Goal: Task Accomplishment & Management: Use online tool/utility

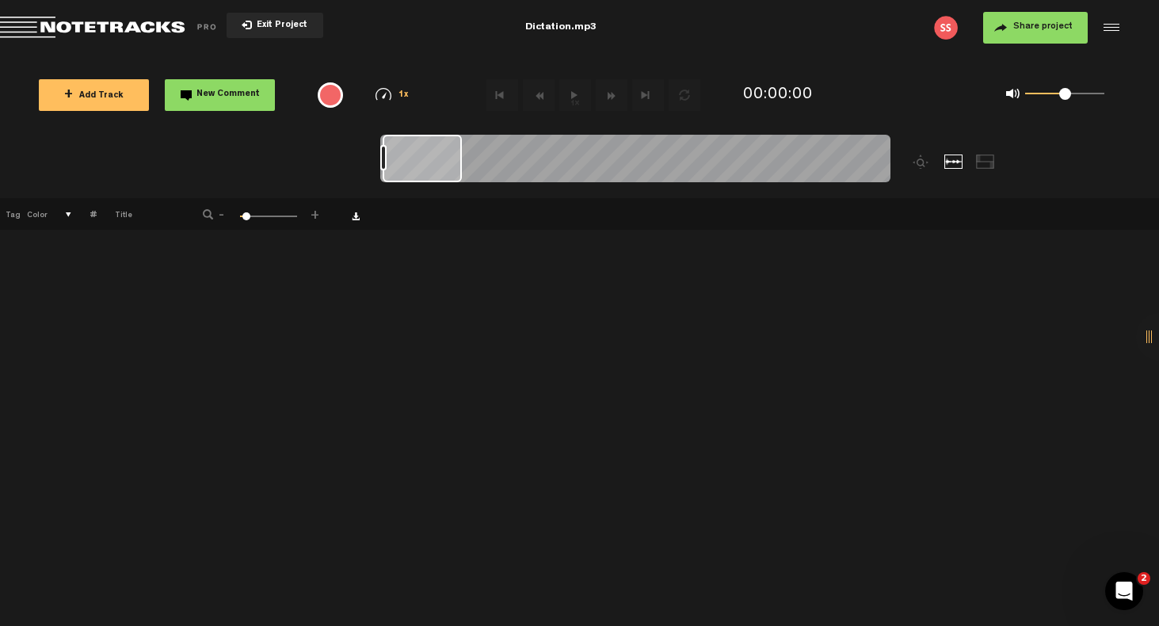
click at [544, 28] on md-toolbar "Exit Project Dictation.mp3 Share project Save project" at bounding box center [579, 27] width 1159 height 55
click at [272, 29] on span "Exit Project" at bounding box center [279, 25] width 55 height 9
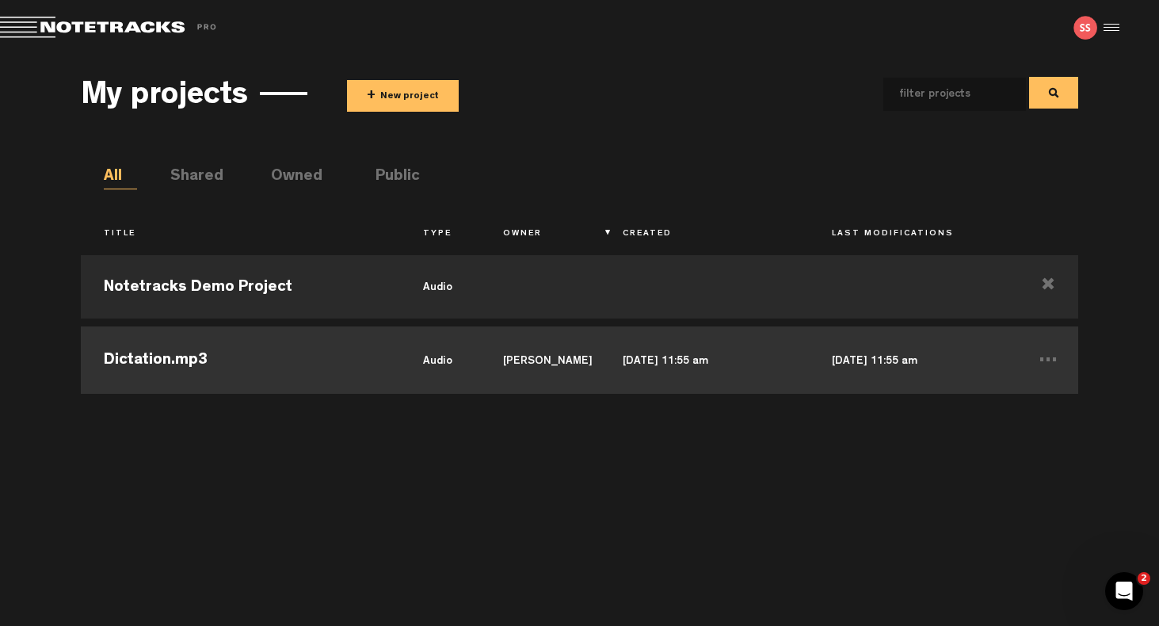
click at [656, 358] on td "Aug 14, 2025 — 11:55 am" at bounding box center [704, 357] width 209 height 71
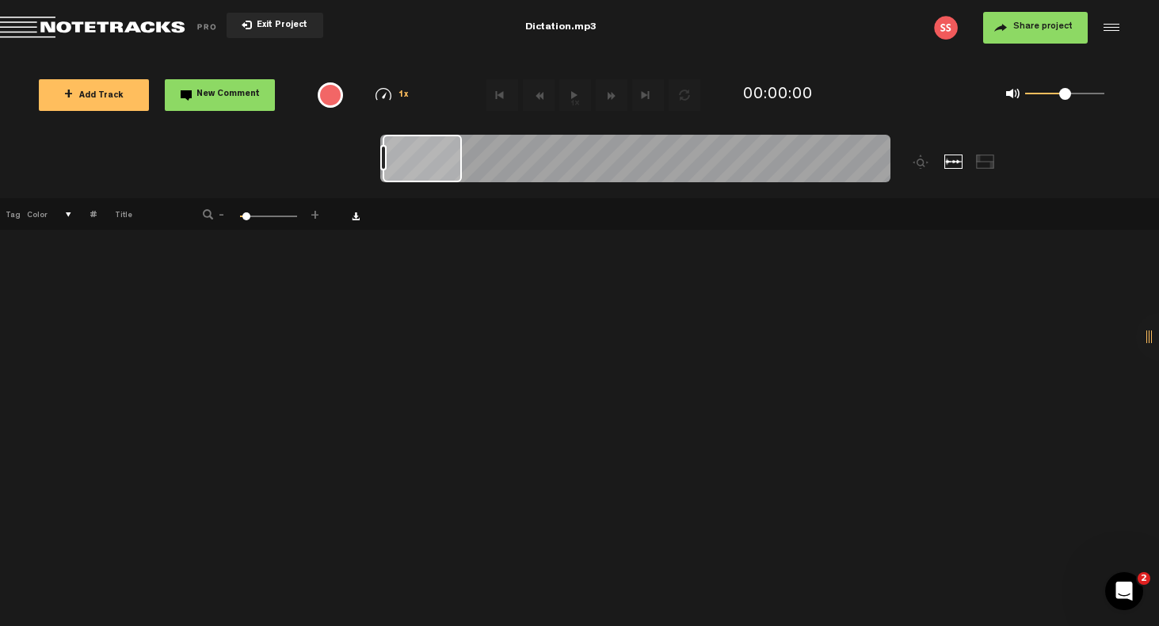
click at [122, 92] on button "+ Add Track" at bounding box center [94, 95] width 110 height 32
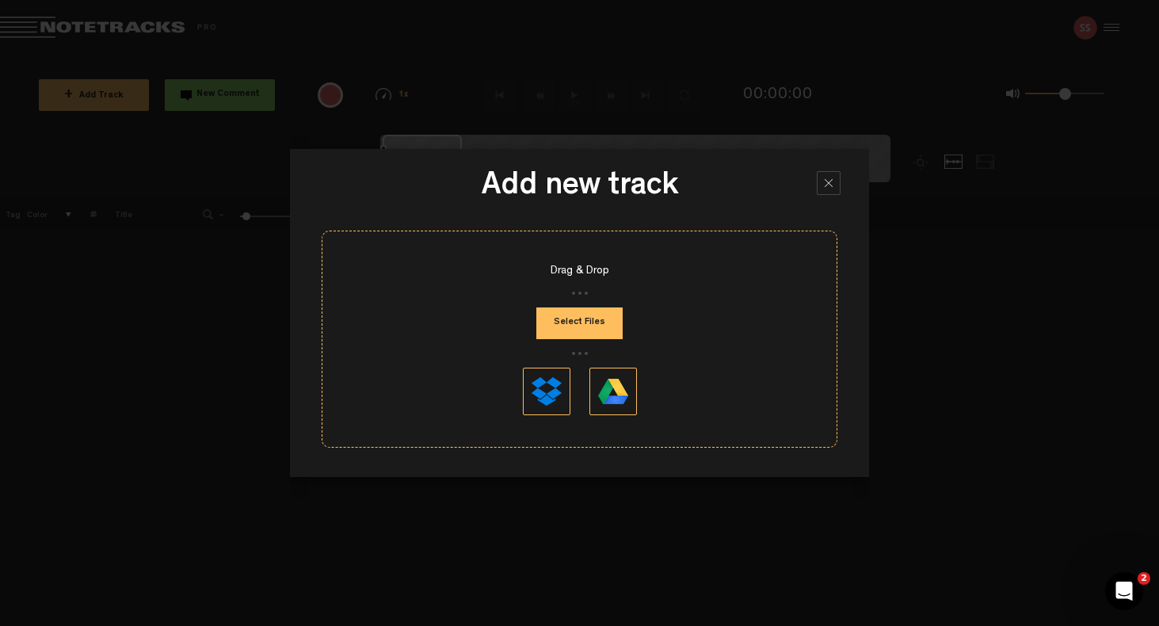
click at [577, 324] on button "Select Files" at bounding box center [579, 323] width 86 height 32
click at [566, 320] on button "Select Files" at bounding box center [579, 323] width 86 height 32
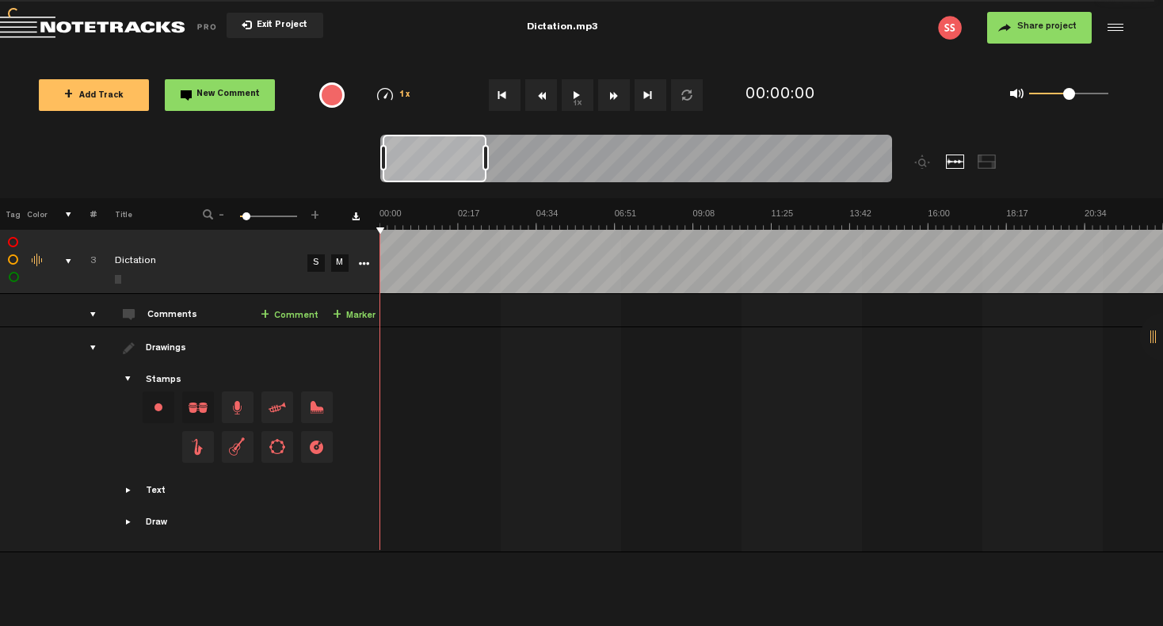
click at [578, 97] on button "1x" at bounding box center [578, 95] width 32 height 32
click at [579, 99] on button "1x" at bounding box center [578, 95] width 32 height 32
click at [954, 162] on div at bounding box center [955, 161] width 19 height 14
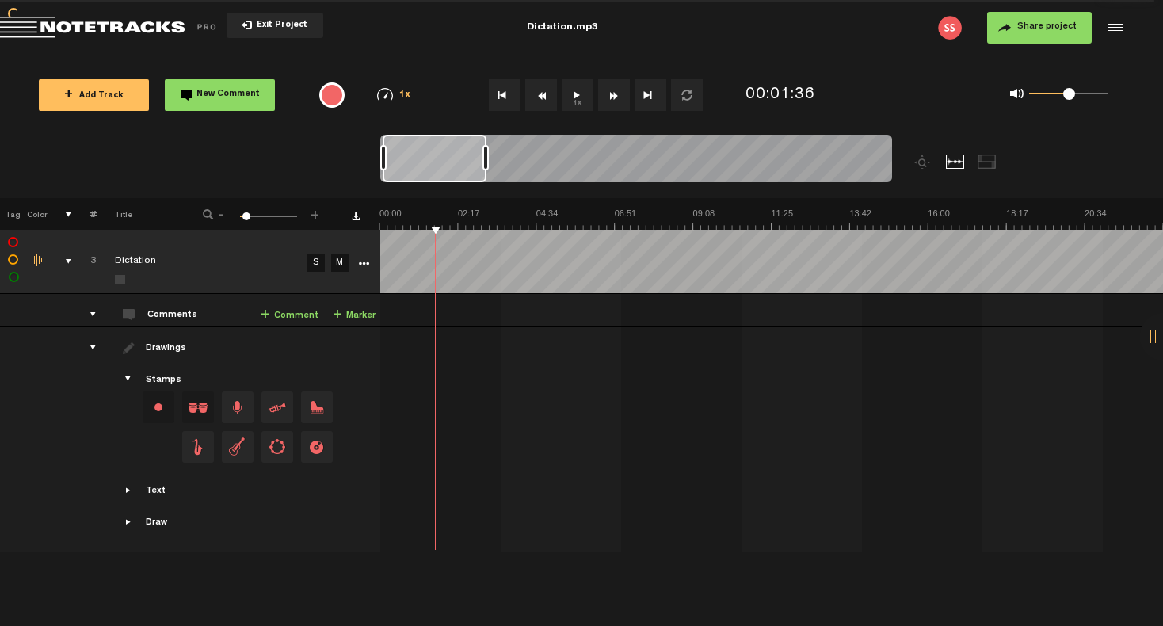
drag, startPoint x: 955, startPoint y: 163, endPoint x: 952, endPoint y: 141, distance: 22.3
click at [952, 141] on div at bounding box center [699, 166] width 639 height 63
click at [1110, 26] on div at bounding box center [1113, 28] width 24 height 24
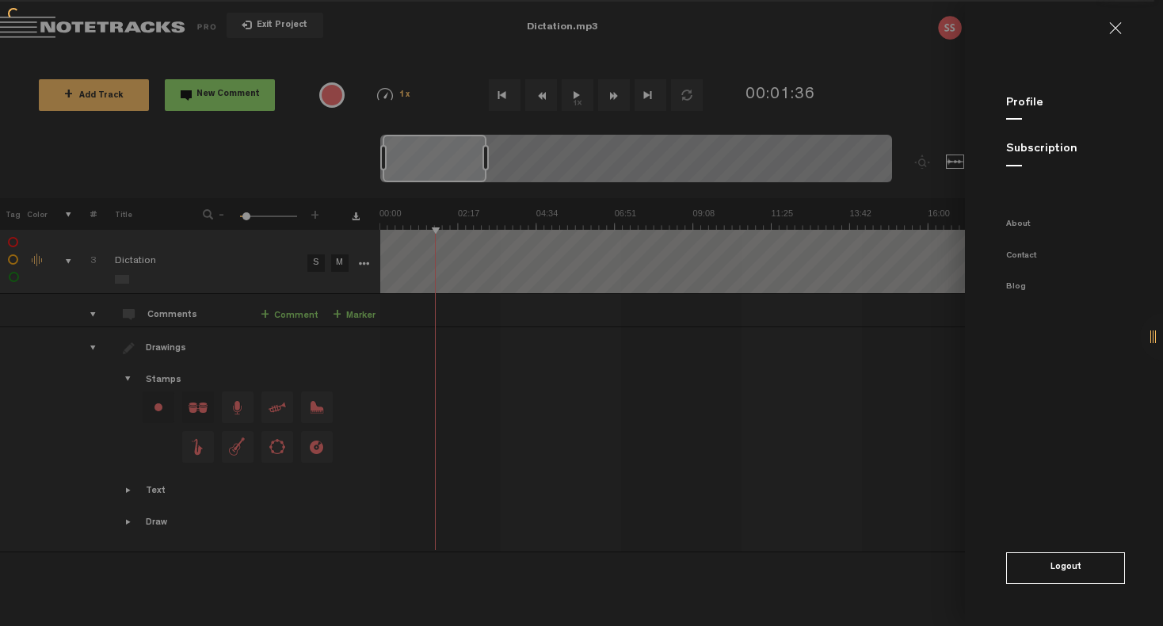
click at [921, 58] on md-backdrop at bounding box center [581, 313] width 1163 height 626
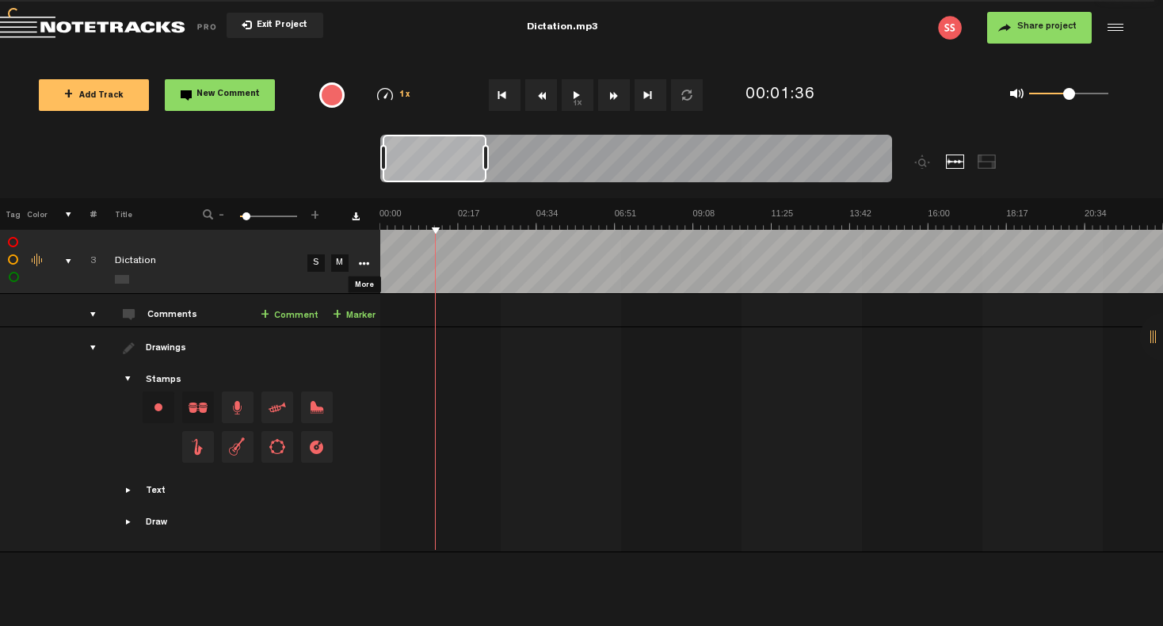
click at [362, 264] on icon "More" at bounding box center [363, 263] width 11 height 11
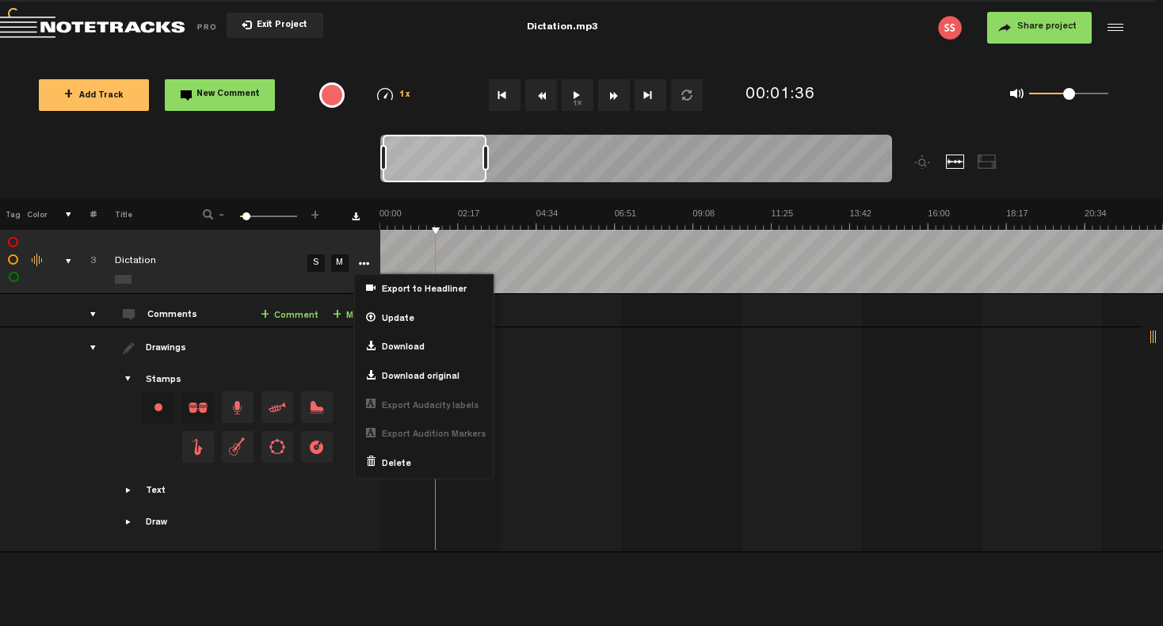
click at [330, 174] on nt-zoom-navigation-bar at bounding box center [581, 166] width 1163 height 63
click at [319, 273] on td "S" at bounding box center [315, 262] width 24 height 64
click at [319, 265] on link "S" at bounding box center [315, 262] width 17 height 17
click at [332, 292] on td "M" at bounding box center [338, 262] width 24 height 64
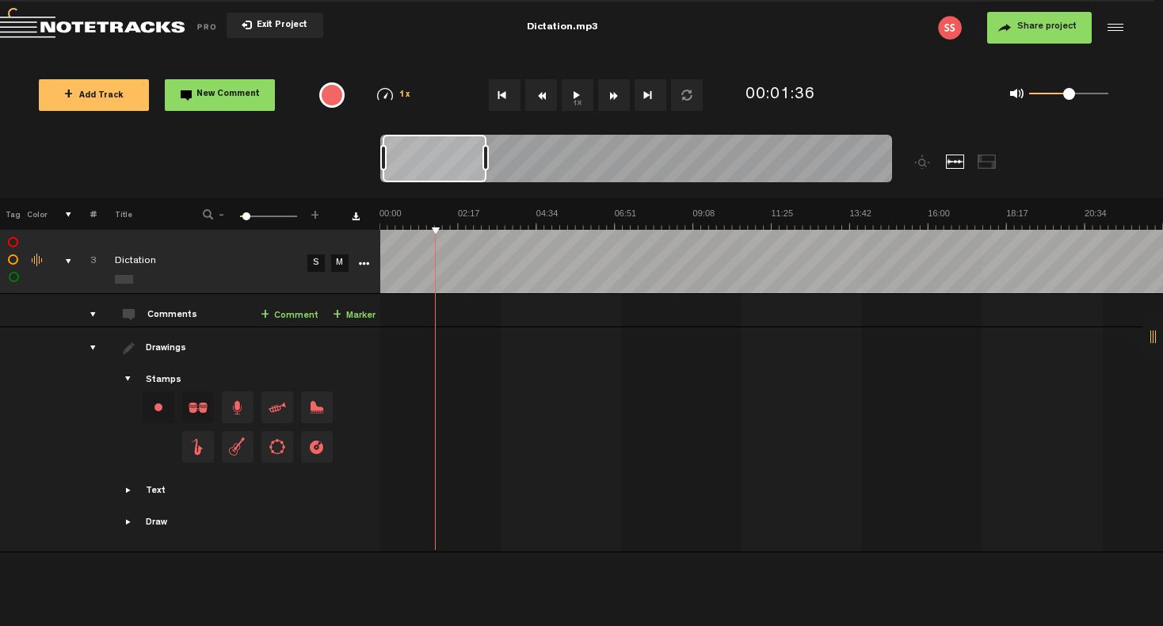
click at [314, 262] on link "S" at bounding box center [315, 262] width 17 height 17
click at [316, 264] on link "S" at bounding box center [315, 262] width 17 height 17
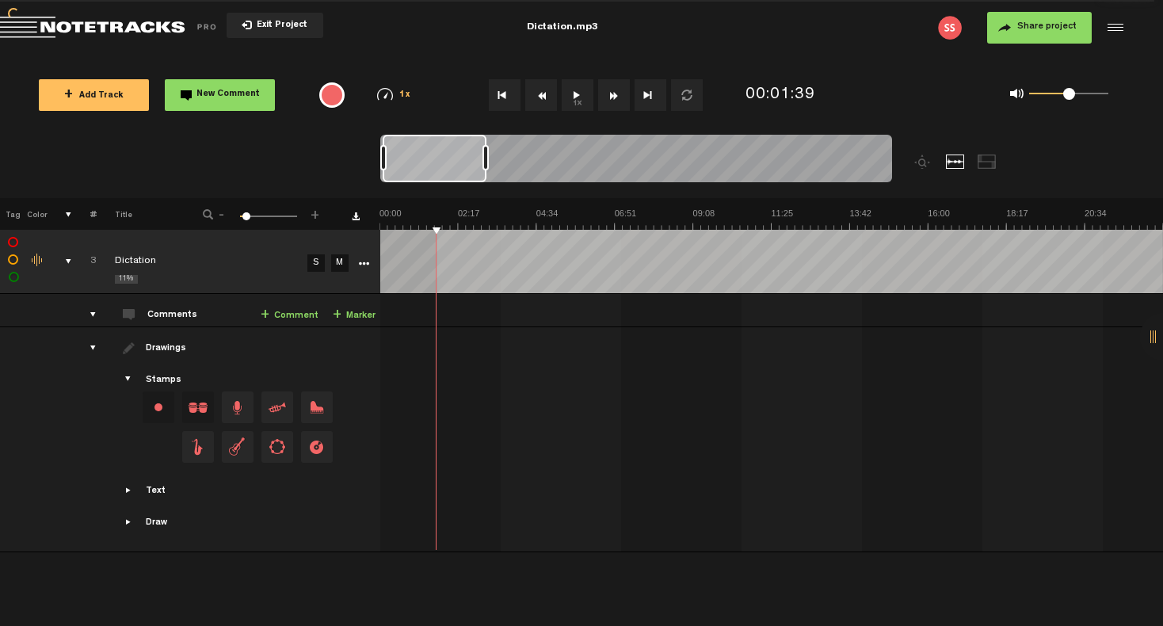
click at [1158, 271] on html "Version: 1.1.20-prod, Build 1257, Hash: g376cf1d, Branch: master X Your screen …" at bounding box center [581, 313] width 1163 height 626
click at [364, 261] on icon "More" at bounding box center [363, 263] width 11 height 11
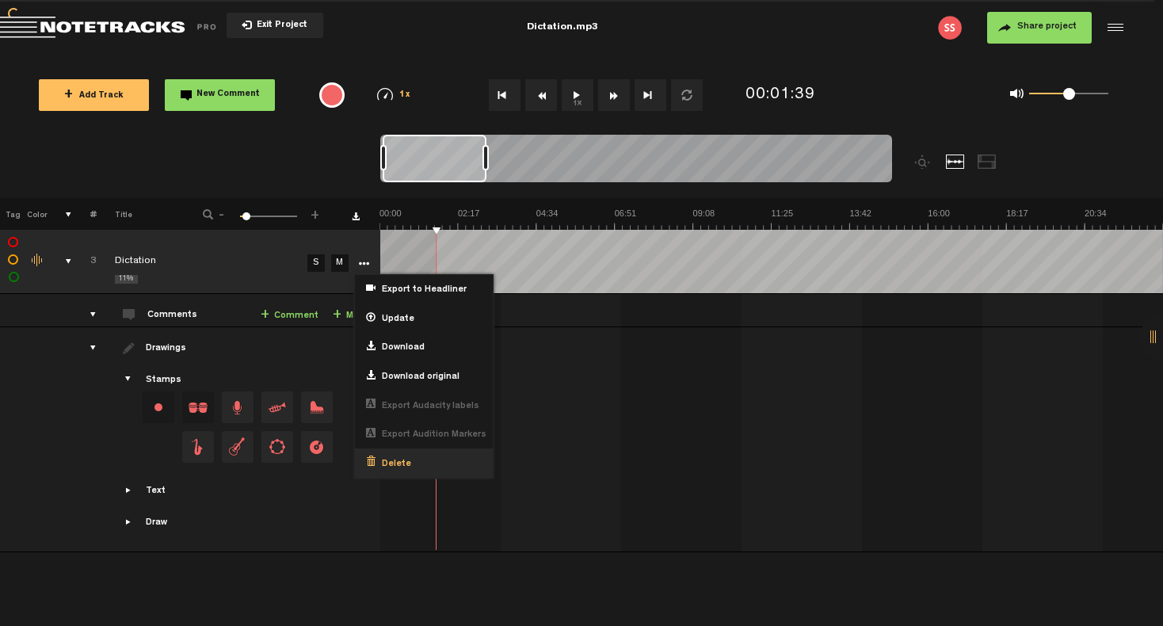
click at [385, 458] on span "Delete" at bounding box center [394, 464] width 36 height 13
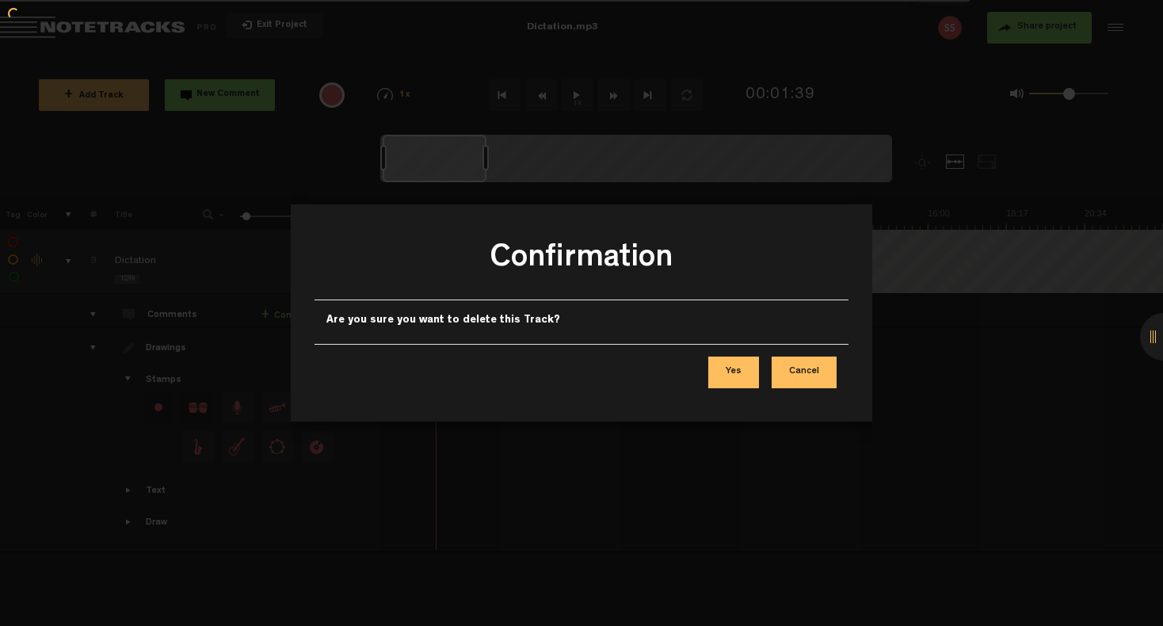
click at [813, 374] on button "Cancel" at bounding box center [804, 373] width 65 height 32
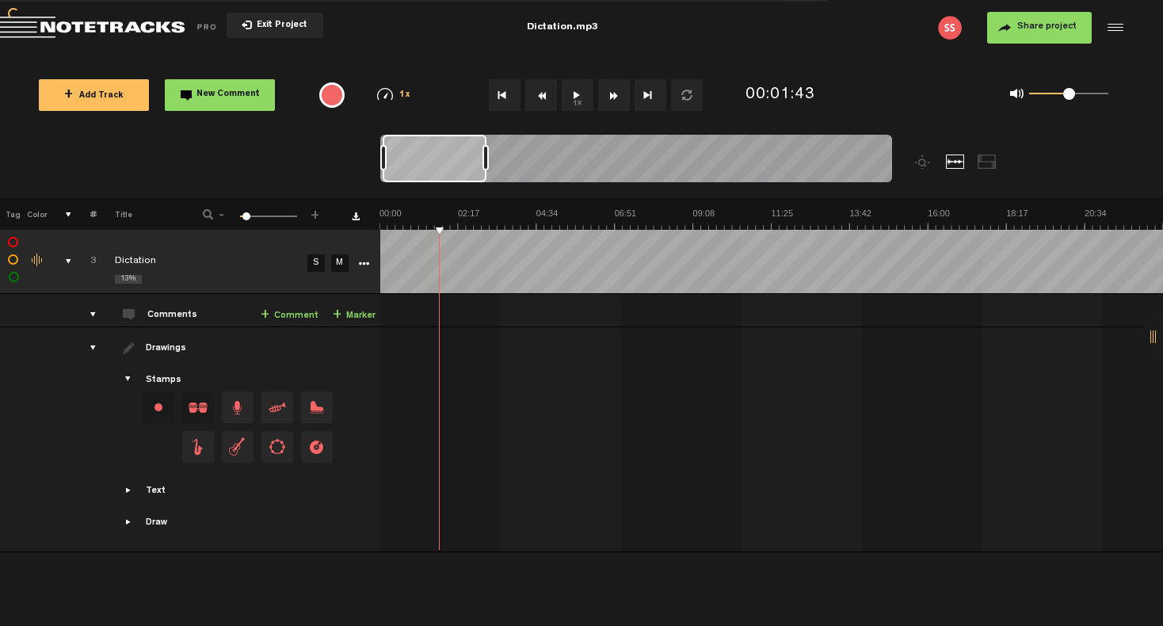
click at [440, 264] on td at bounding box center [772, 262] width 784 height 64
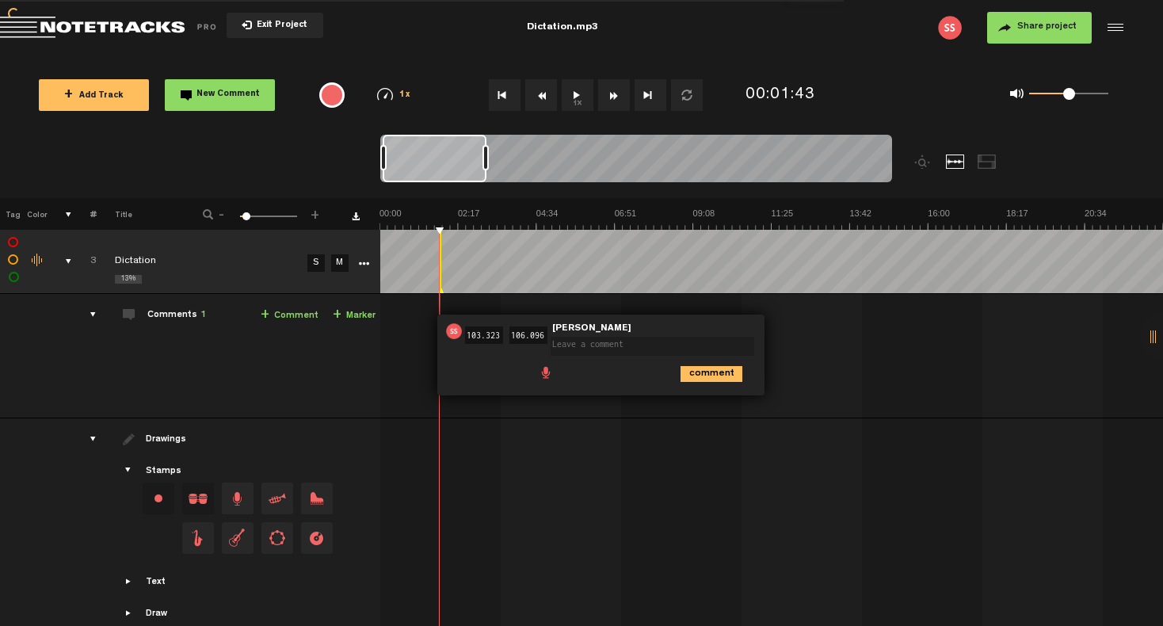
click at [440, 264] on div at bounding box center [440, 261] width 1 height 63
click at [799, 332] on span "Delete comment" at bounding box center [801, 331] width 19 height 11
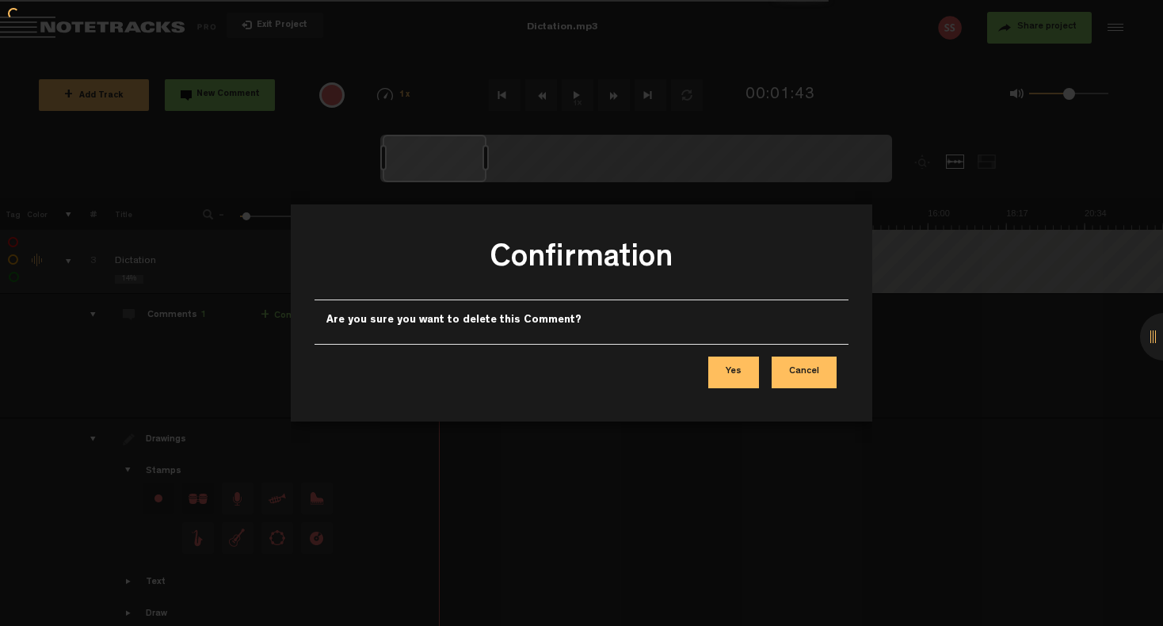
click at [736, 377] on button "Yes" at bounding box center [733, 373] width 51 height 32
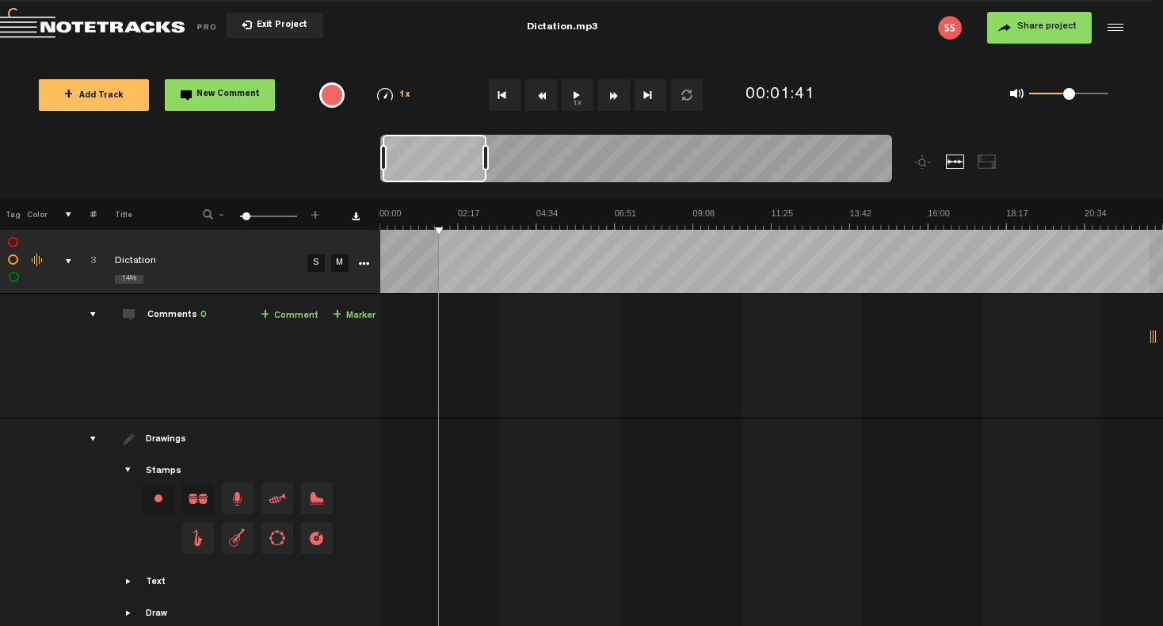
click at [1158, 253] on html "Version: 1.1.20-prod, Build 1257, Hash: g376cf1d, Branch: master X Your screen …" at bounding box center [581, 313] width 1163 height 626
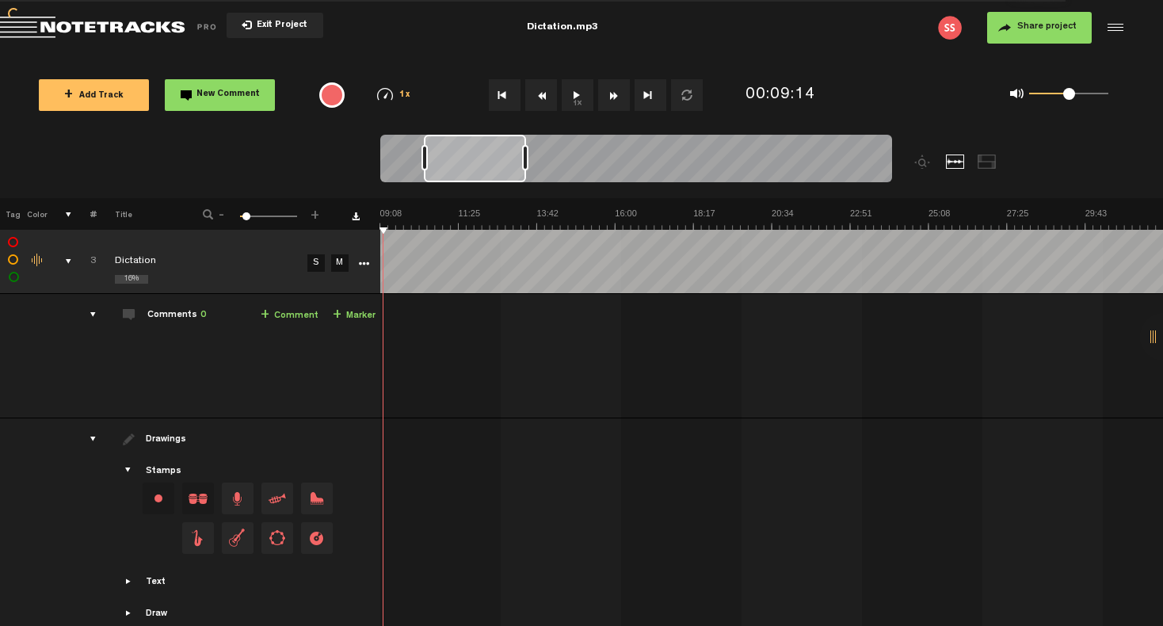
scroll to position [0, 218]
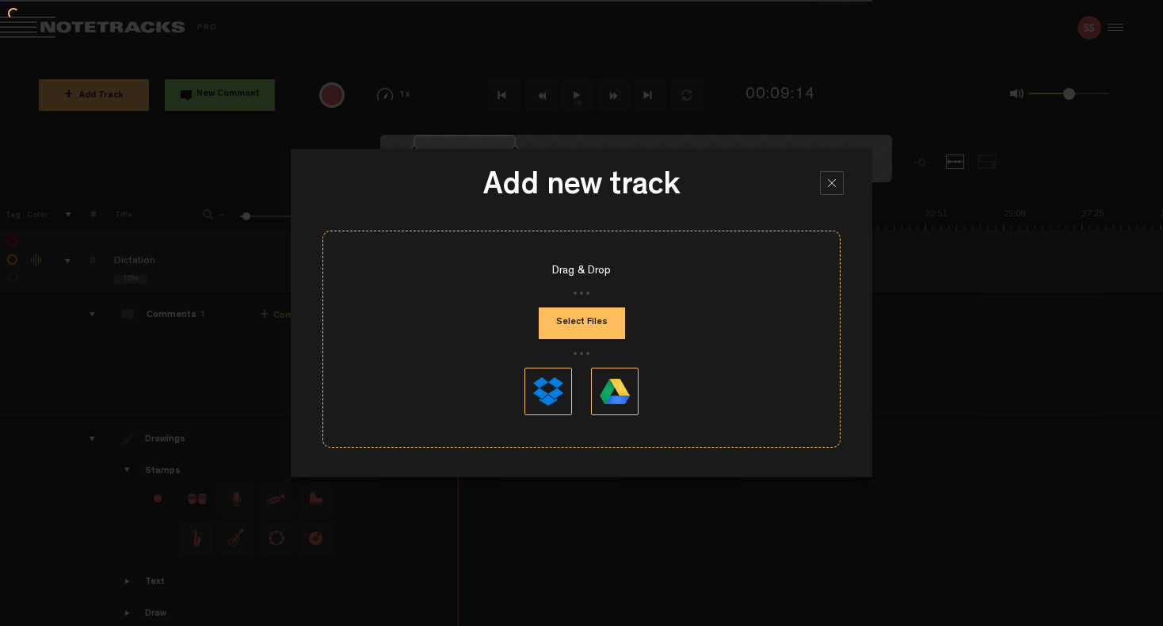
scroll to position [0, 238]
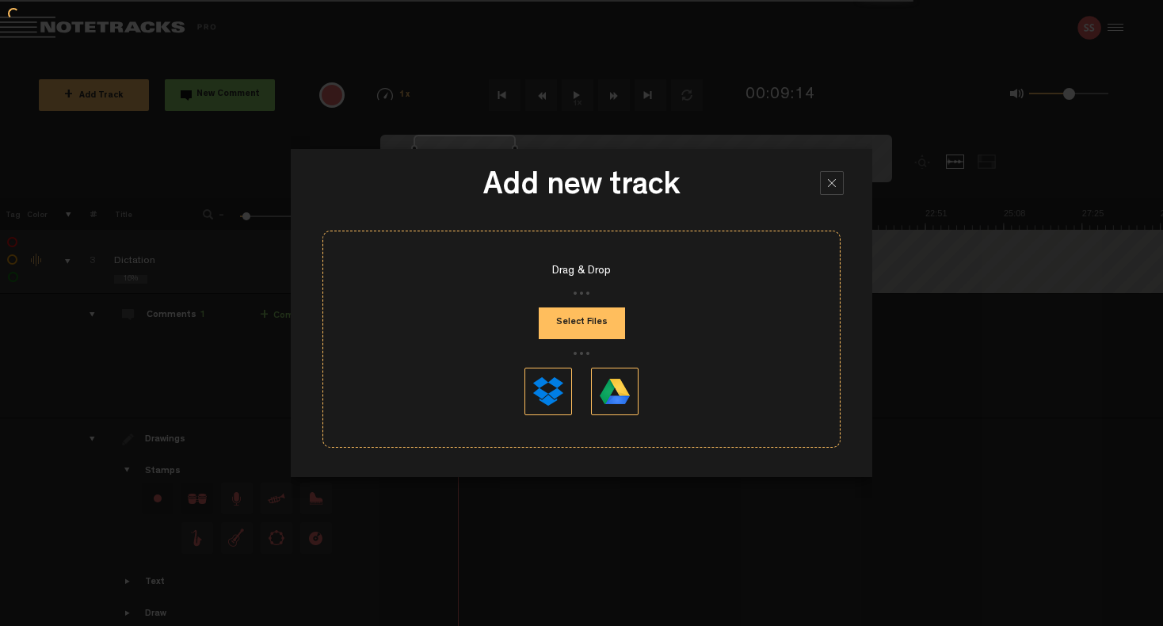
click at [836, 181] on div at bounding box center [832, 183] width 24 height 24
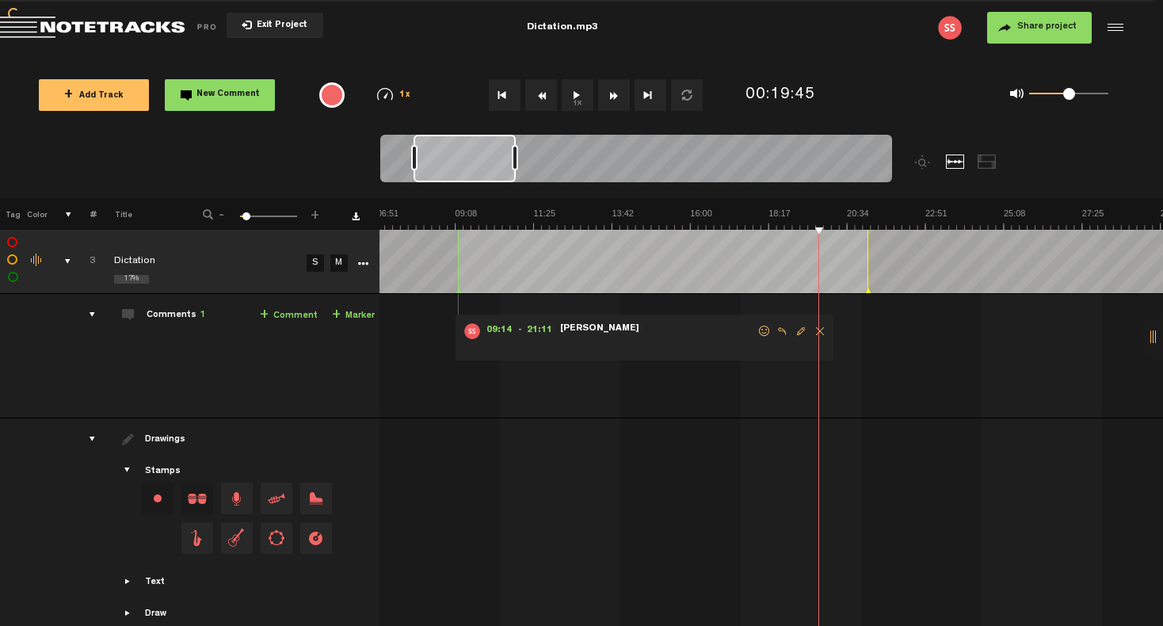
click at [811, 331] on span "Delete comment" at bounding box center [820, 331] width 19 height 11
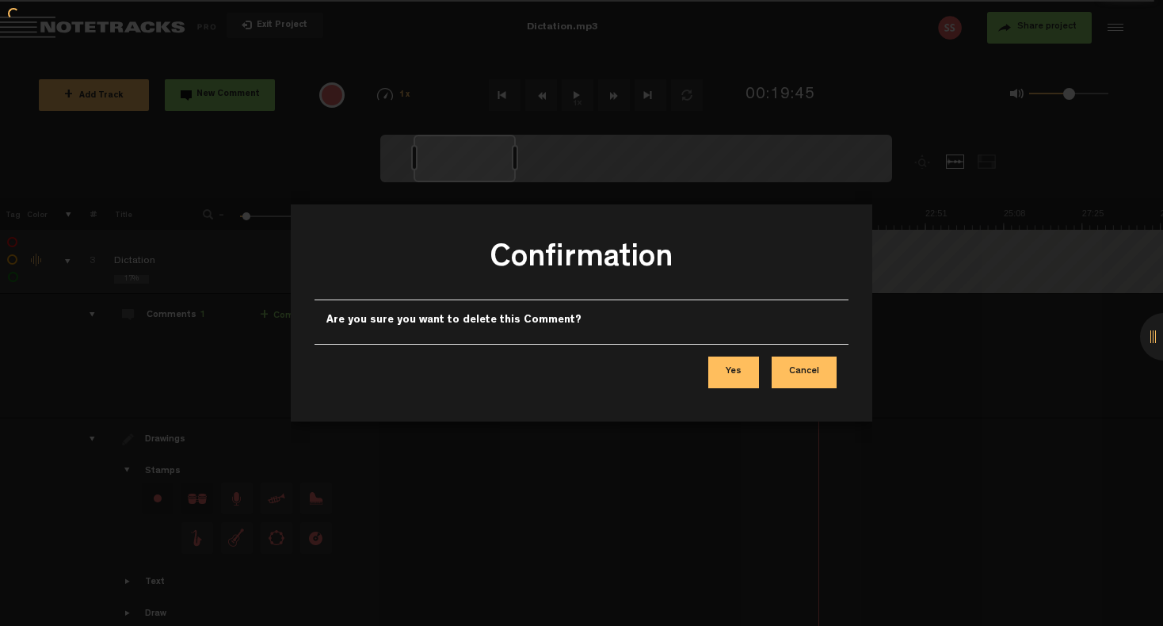
click at [730, 374] on button "Yes" at bounding box center [733, 373] width 51 height 32
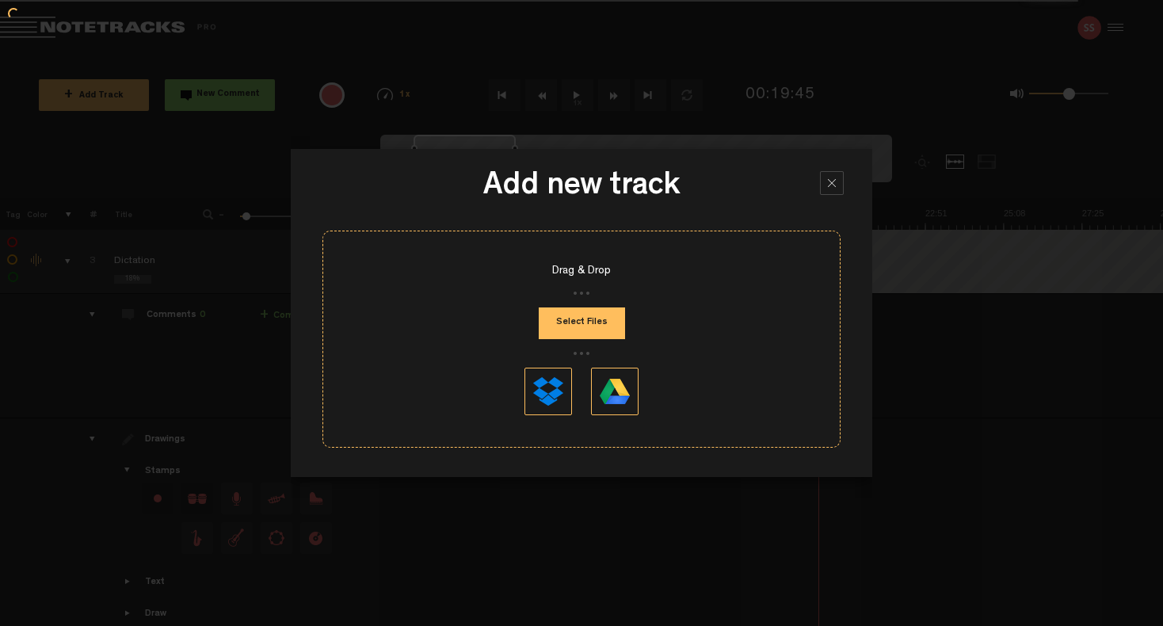
click at [826, 180] on div at bounding box center [832, 183] width 24 height 24
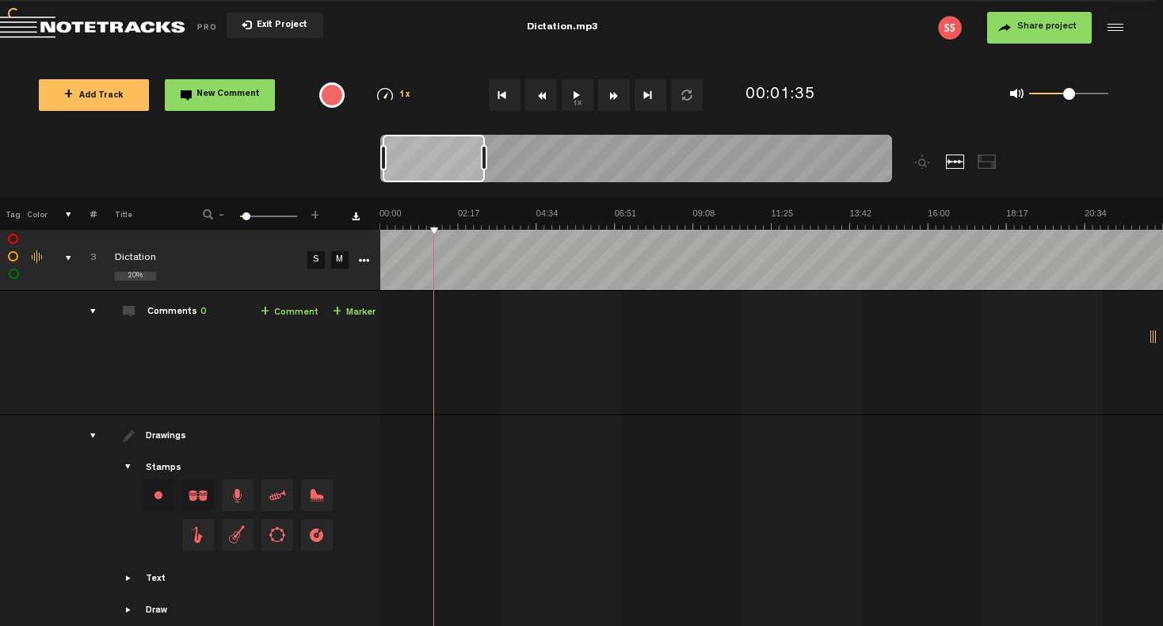
scroll to position [3, 0]
click at [361, 261] on icon "More" at bounding box center [363, 260] width 11 height 11
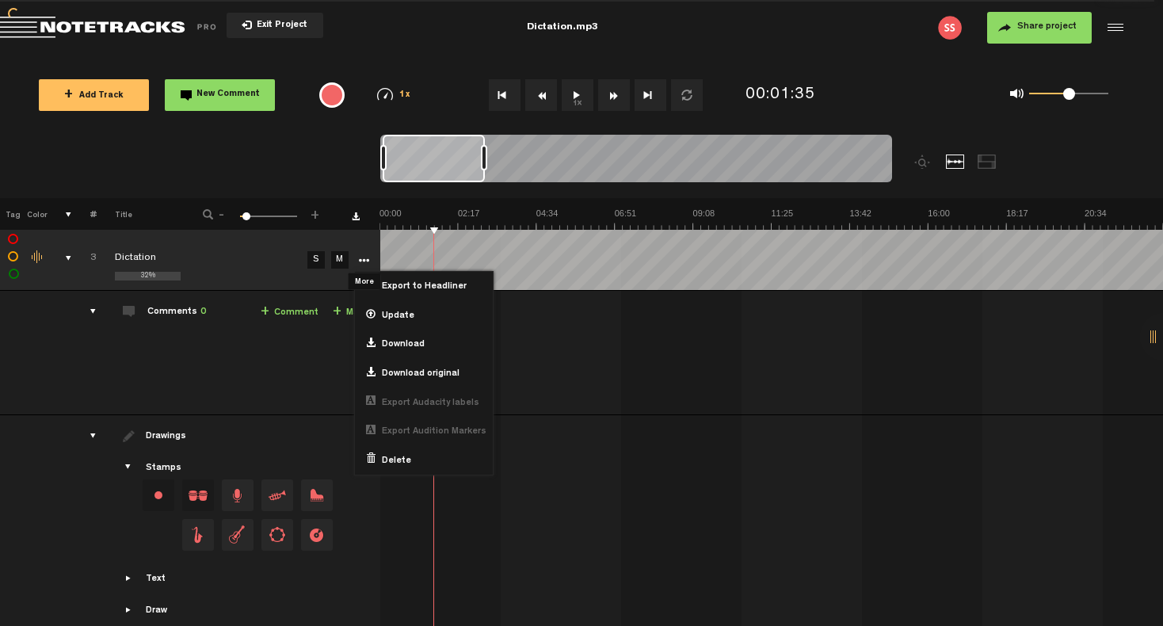
click at [361, 261] on icon "More" at bounding box center [363, 260] width 11 height 11
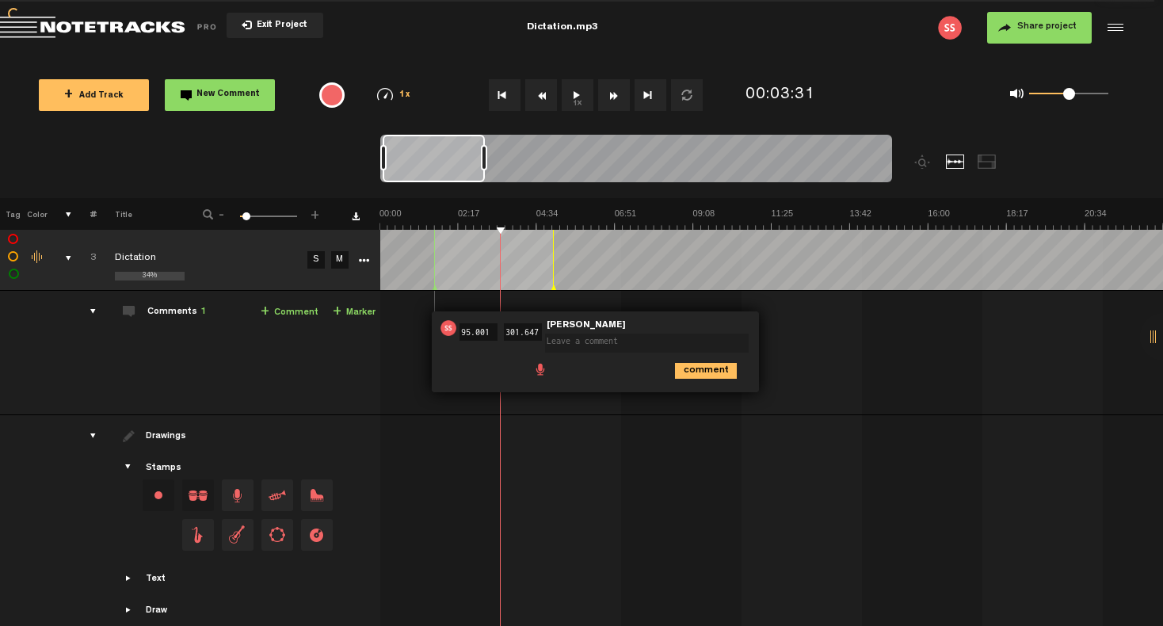
click at [602, 373] on ul "comment" at bounding box center [639, 369] width 215 height 18
click at [798, 327] on span "Delete comment" at bounding box center [796, 327] width 19 height 11
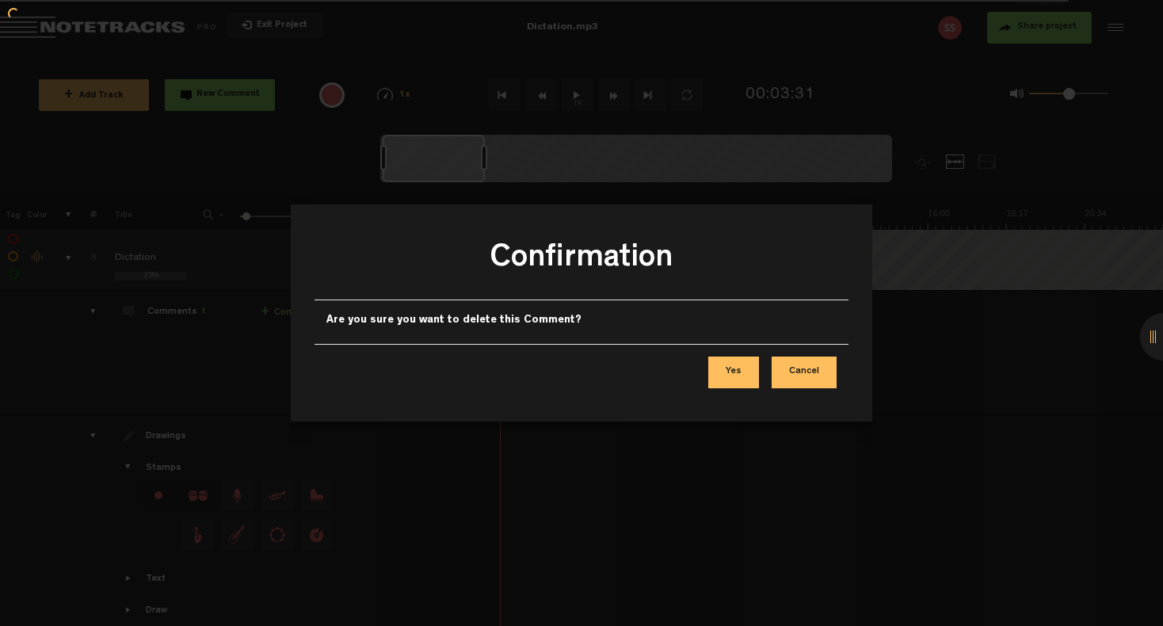
click at [737, 380] on button "Yes" at bounding box center [733, 373] width 51 height 32
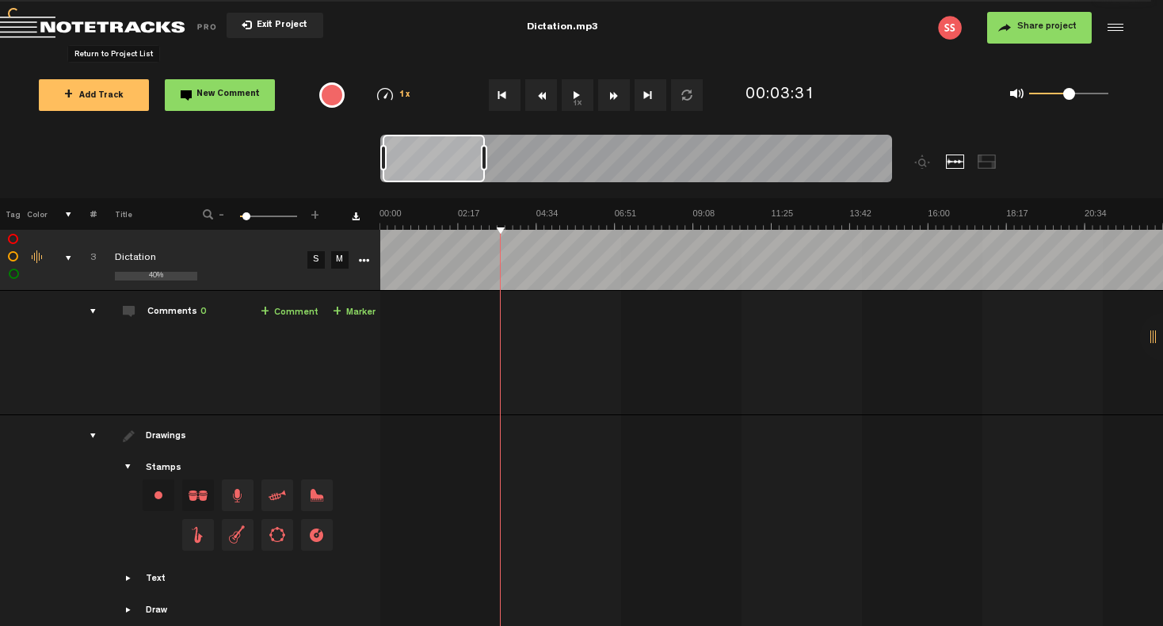
click at [89, 23] on span "Return to Project List" at bounding box center [111, 28] width 222 height 22
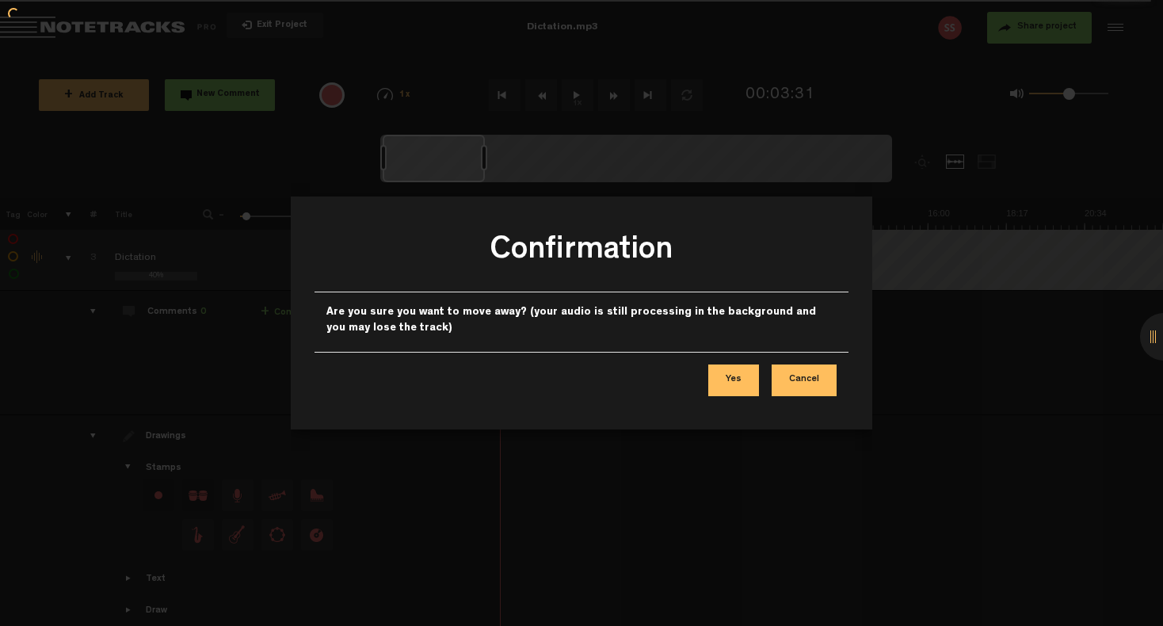
click at [804, 385] on button "Cancel" at bounding box center [804, 380] width 65 height 32
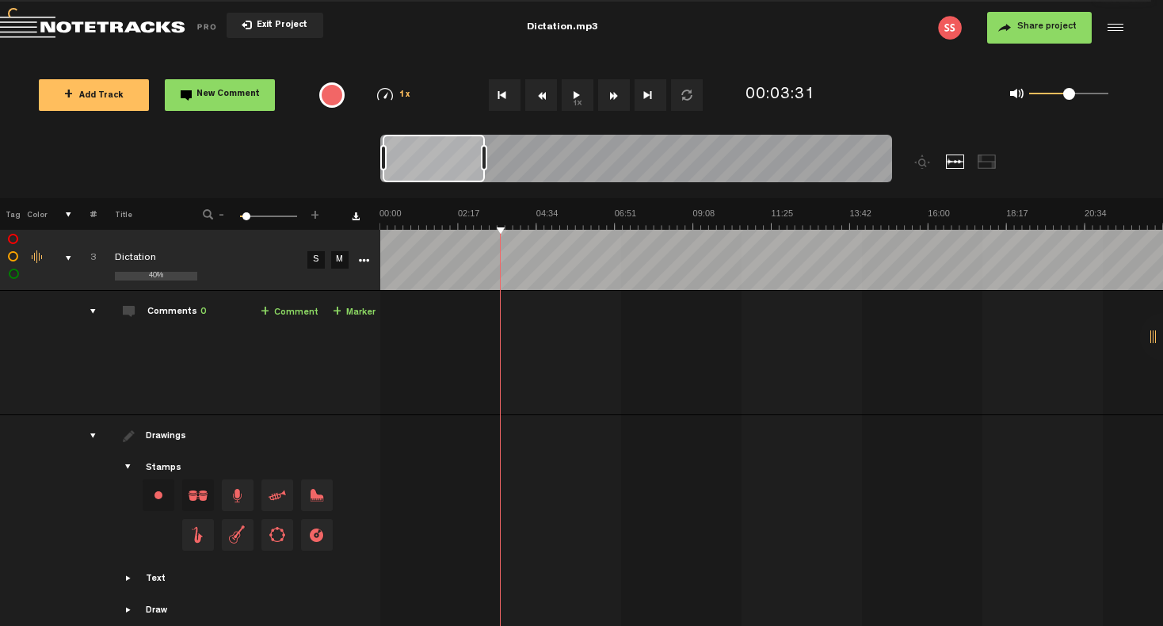
click at [951, 32] on img at bounding box center [950, 28] width 24 height 24
click at [951, 29] on img at bounding box center [950, 28] width 24 height 24
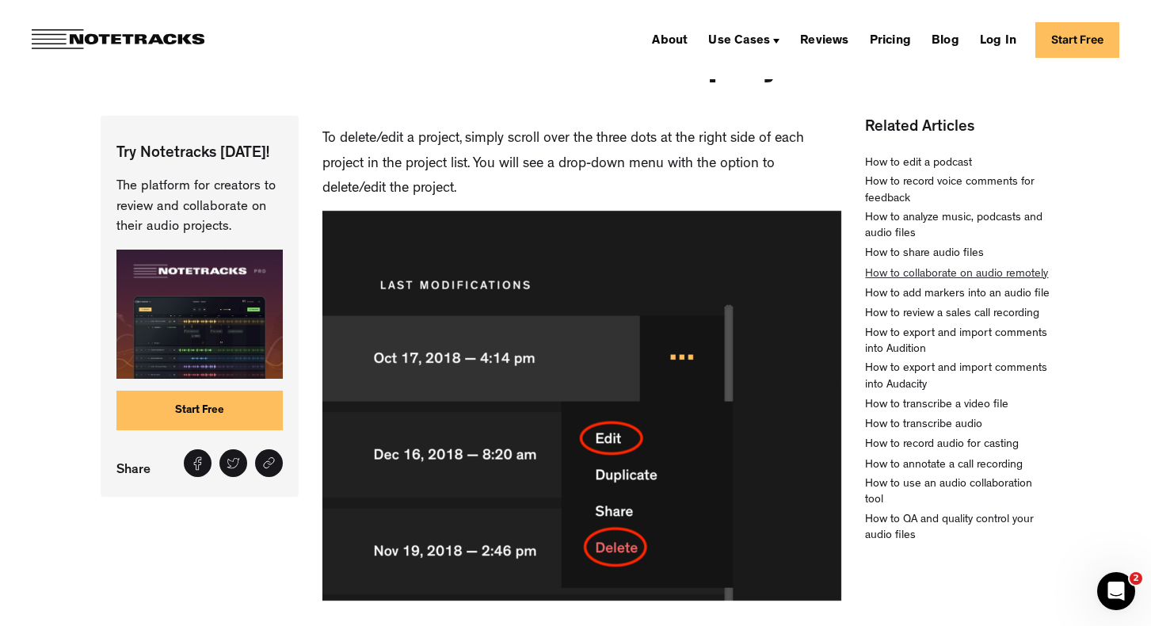
scroll to position [149, 0]
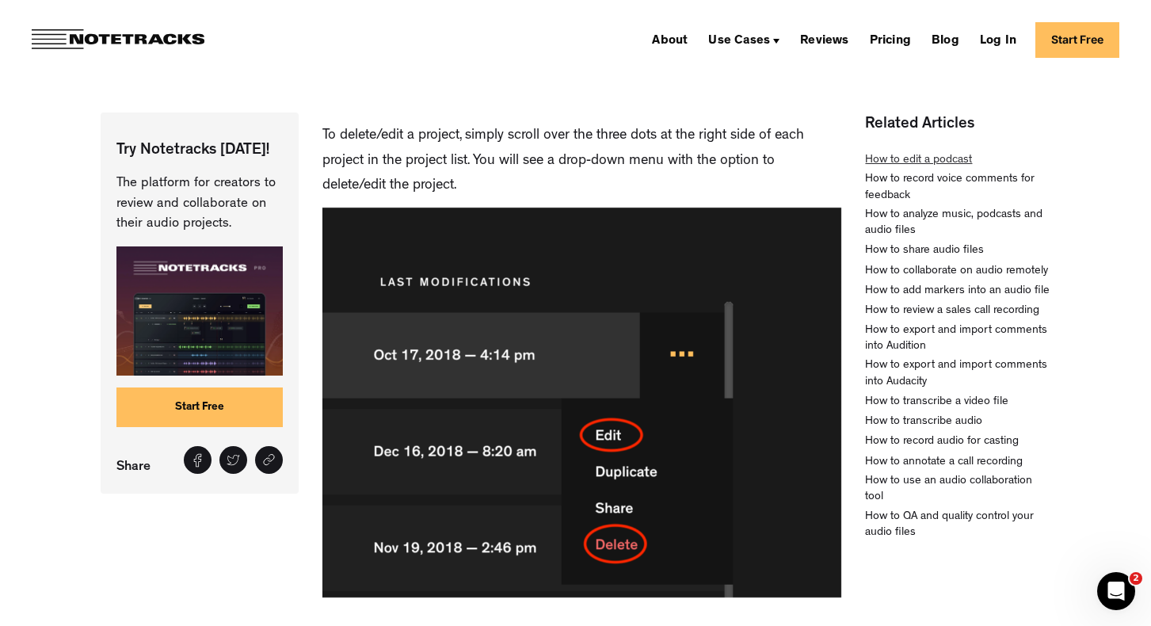
click at [951, 156] on div "How to edit a podcast" at bounding box center [918, 161] width 107 height 16
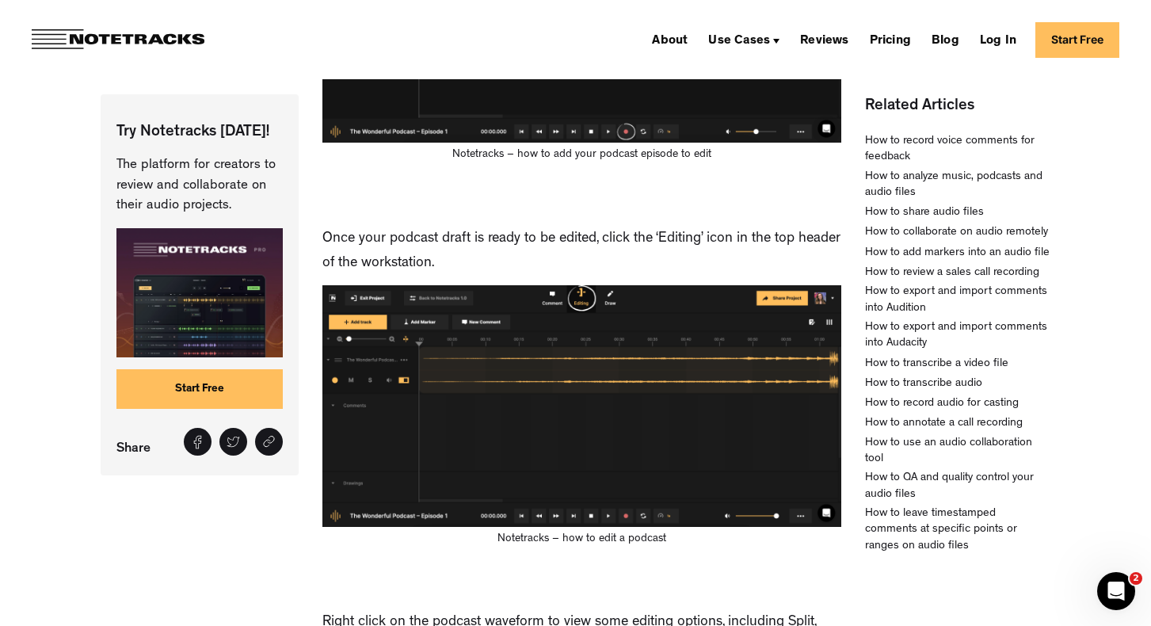
scroll to position [989, 0]
